Goal: Task Accomplishment & Management: Manage account settings

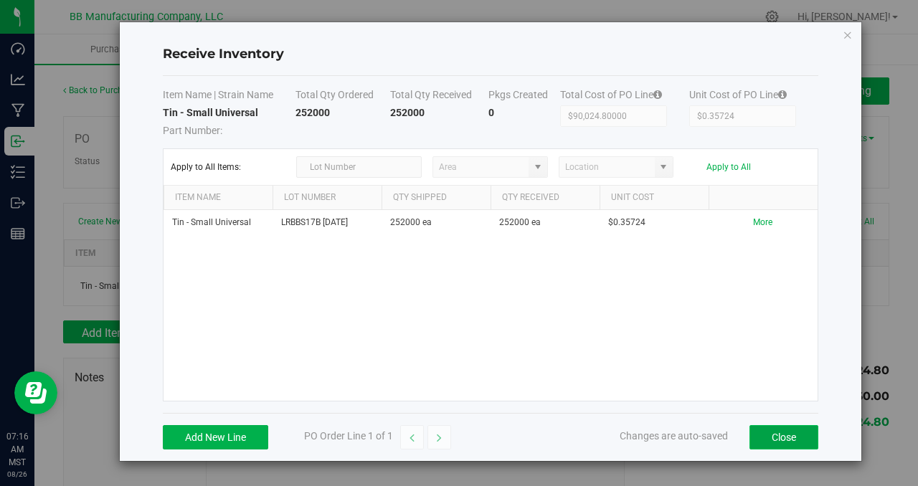
click at [770, 445] on button "Close" at bounding box center [783, 437] width 69 height 24
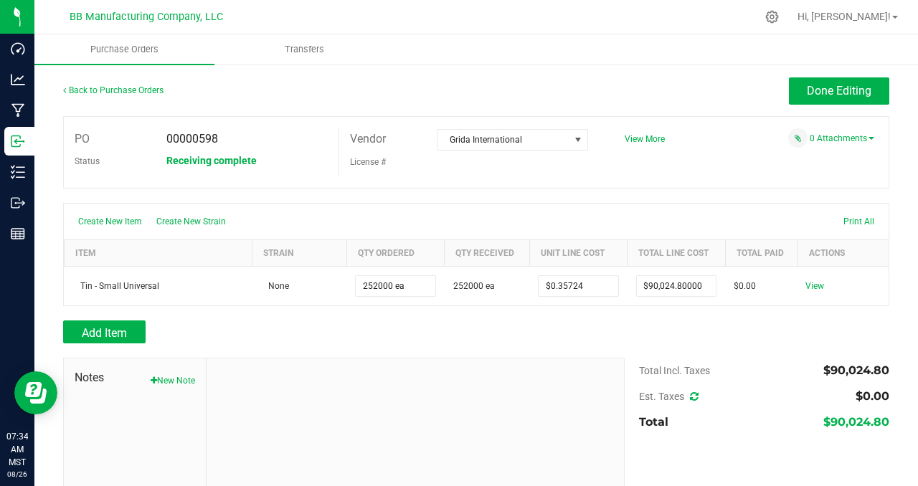
click at [404, 88] on div "Done Editing" at bounding box center [579, 90] width 619 height 27
click at [304, 226] on div "Create New Item Create New Strain Print All" at bounding box center [476, 222] width 824 height 36
click at [130, 88] on link "Back to Purchase Orders" at bounding box center [113, 90] width 100 height 10
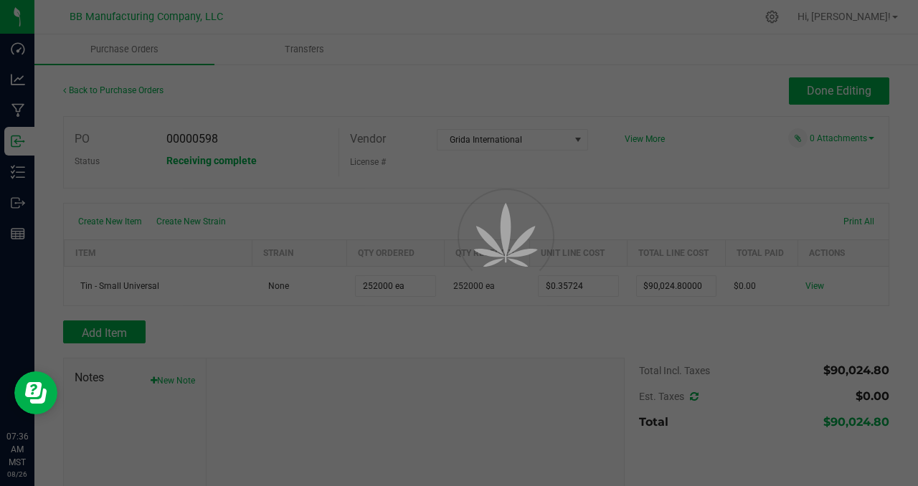
click at [632, 178] on div at bounding box center [459, 243] width 918 height 486
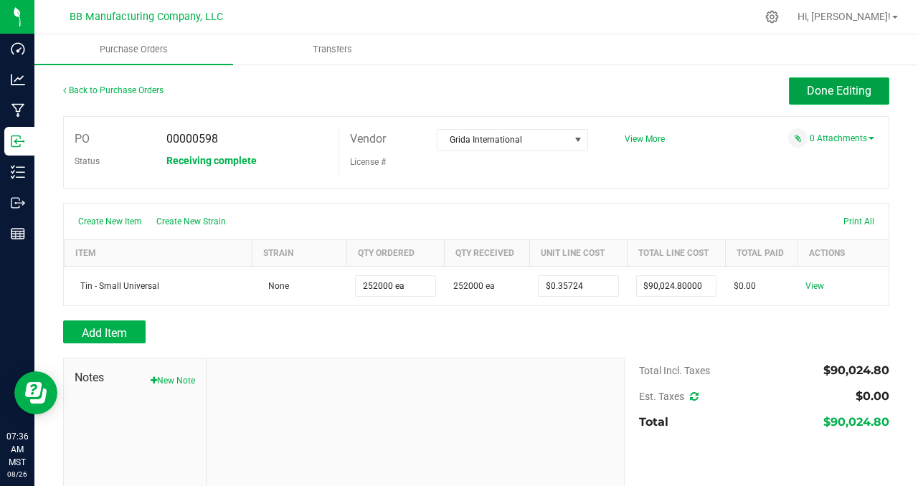
click at [817, 96] on span "Done Editing" at bounding box center [838, 91] width 65 height 14
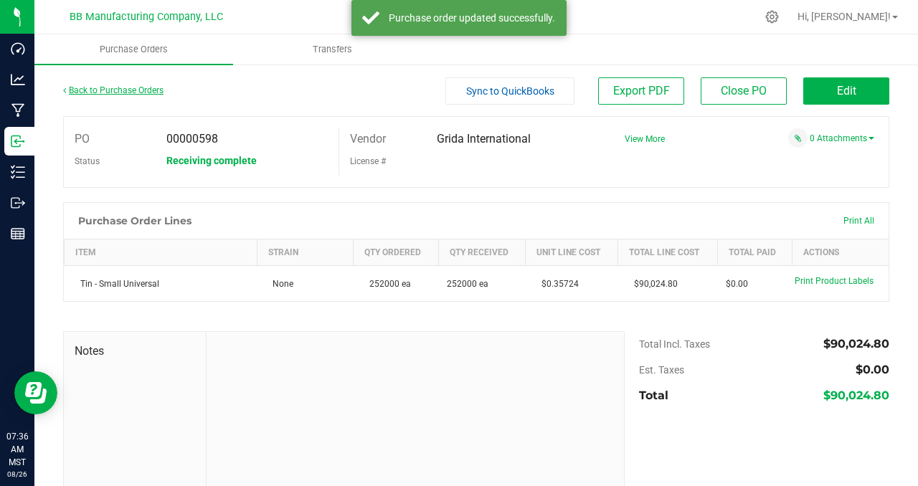
click at [143, 92] on link "Back to Purchase Orders" at bounding box center [113, 90] width 100 height 10
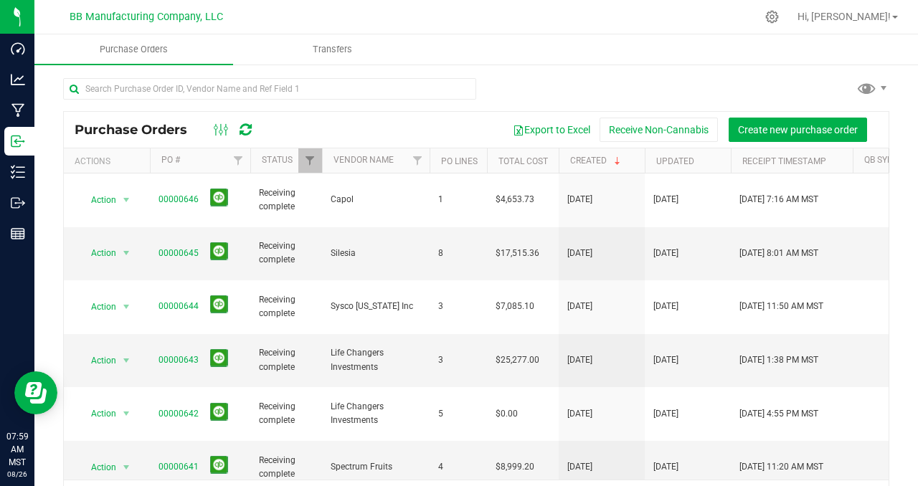
click at [549, 93] on div at bounding box center [476, 94] width 826 height 33
